Goal: Find specific page/section: Find specific page/section

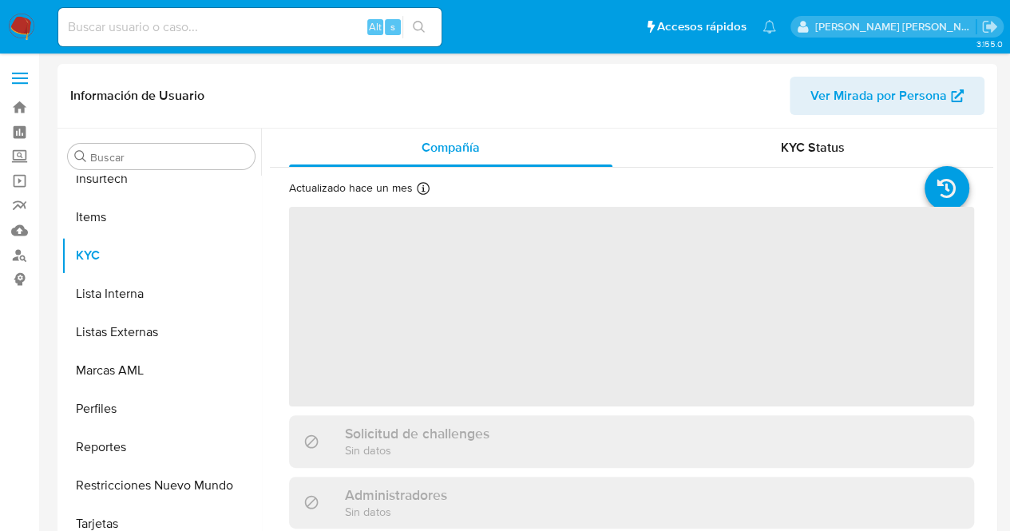
scroll to position [713, 0]
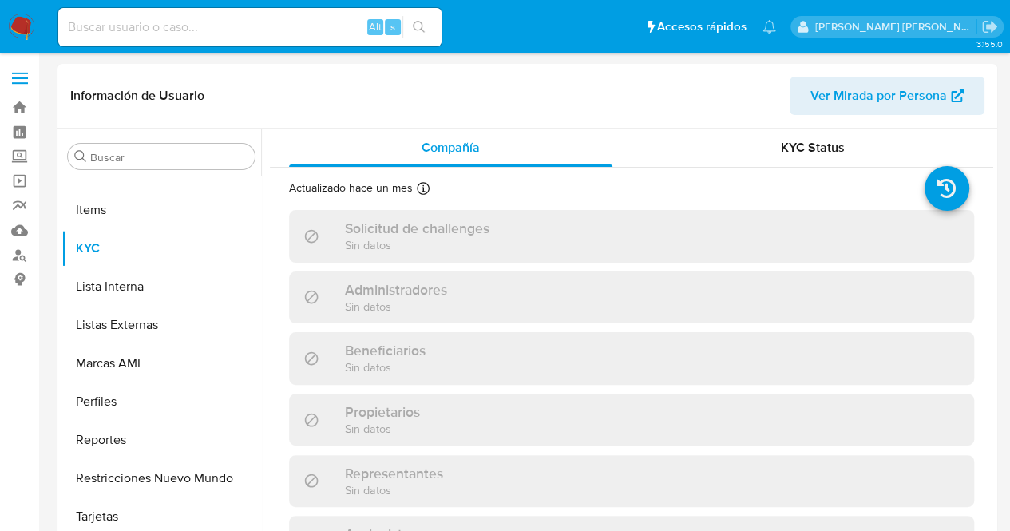
select select "10"
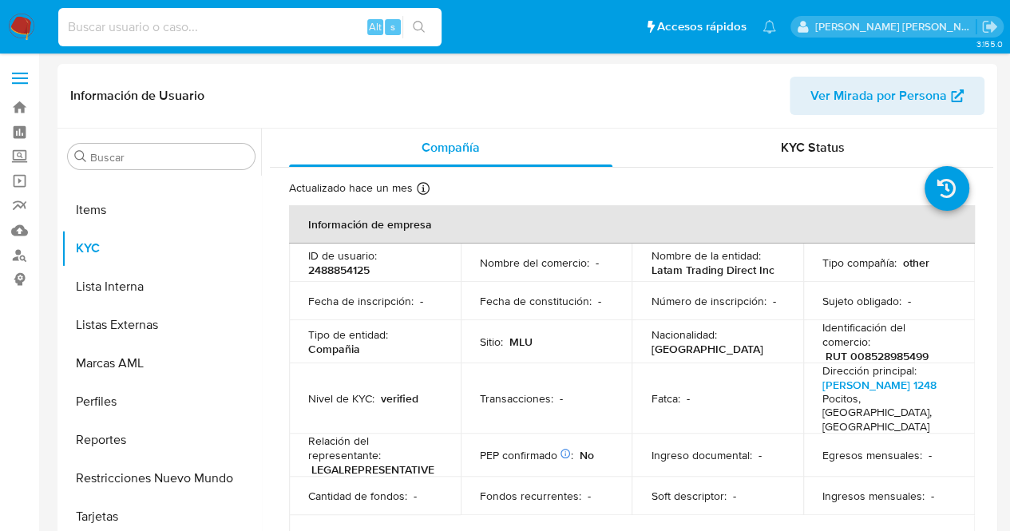
click at [234, 22] on input at bounding box center [249, 27] width 383 height 21
paste input "734584312"
type input "734584312"
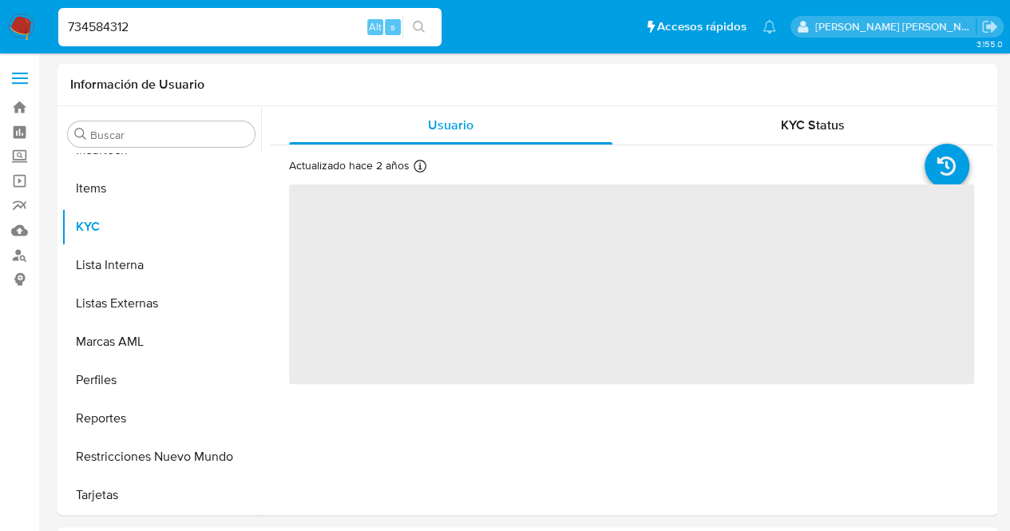
scroll to position [713, 0]
select select "10"
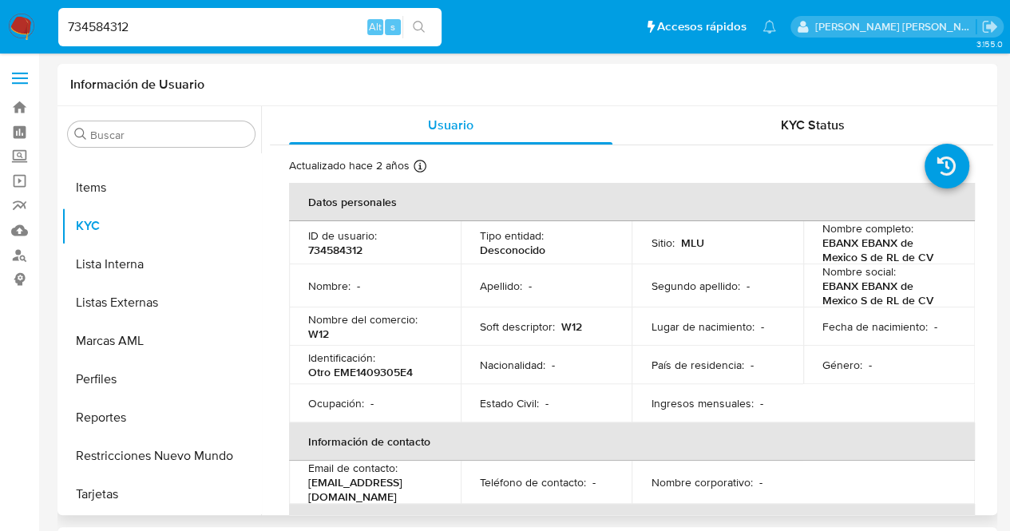
click at [576, 78] on header "Información de Usuario" at bounding box center [527, 85] width 914 height 16
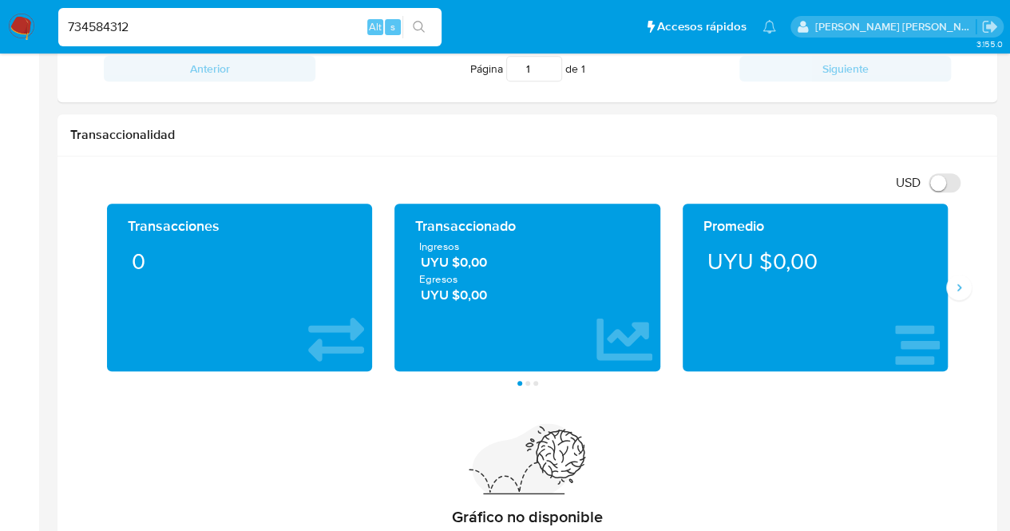
scroll to position [798, 0]
